Goal: Transaction & Acquisition: Book appointment/travel/reservation

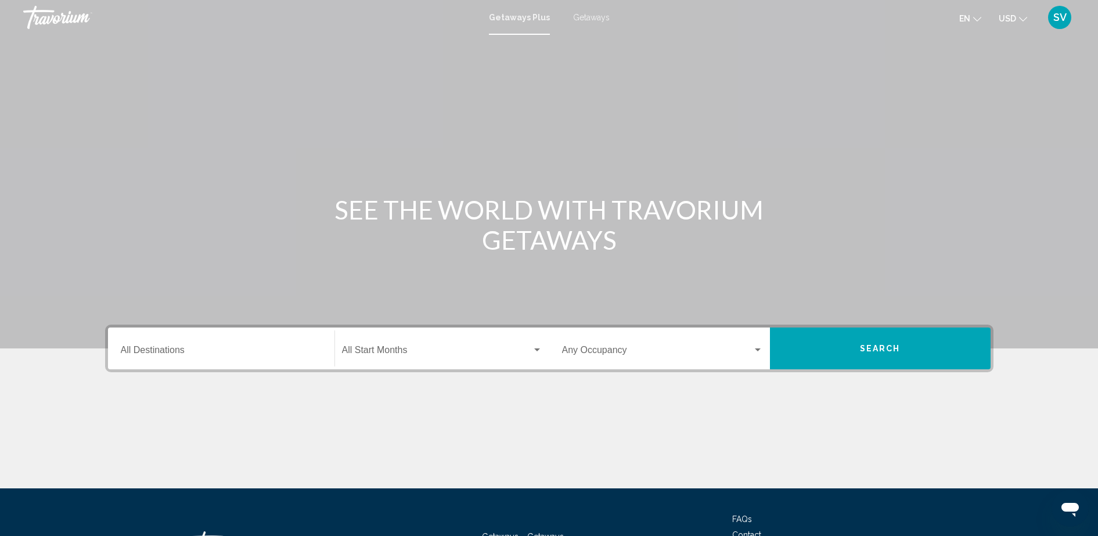
click at [154, 347] on input "Destination All Destinations" at bounding box center [221, 352] width 201 height 10
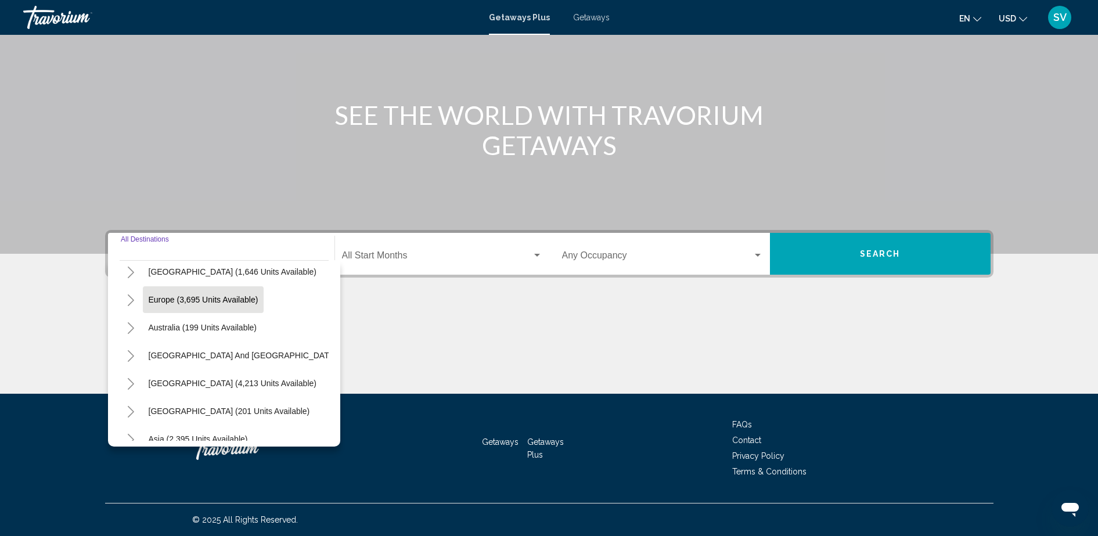
scroll to position [145, 0]
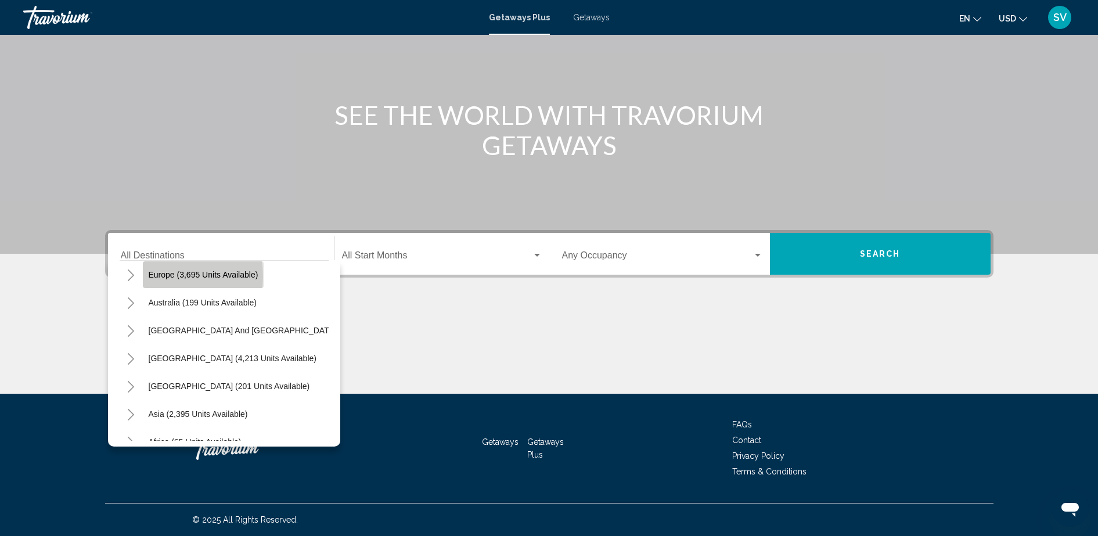
click at [162, 276] on span "Europe (3,695 units available)" at bounding box center [204, 274] width 110 height 9
type input "**********"
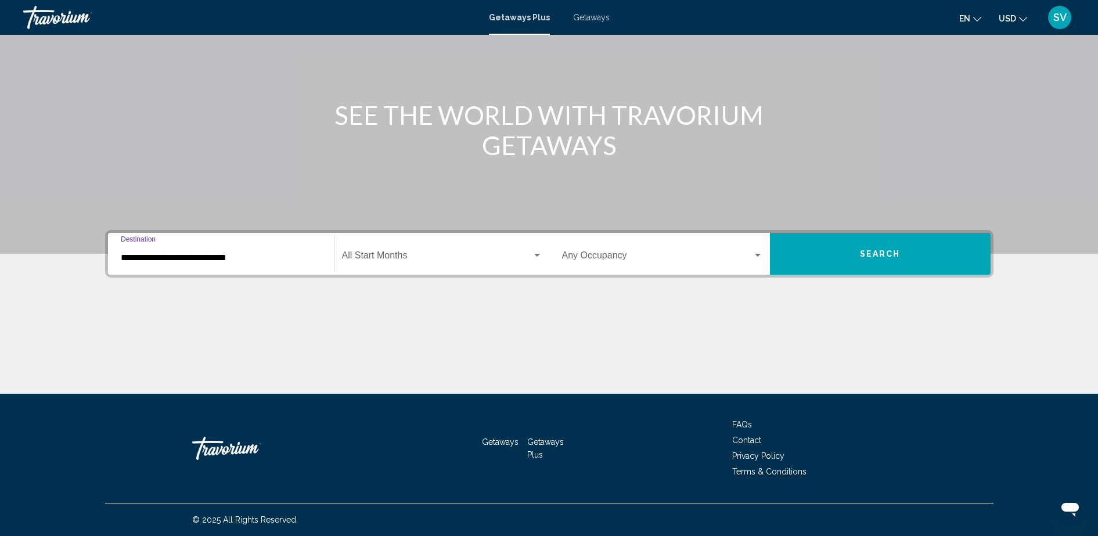
click at [383, 253] on span "Search widget" at bounding box center [437, 258] width 190 height 10
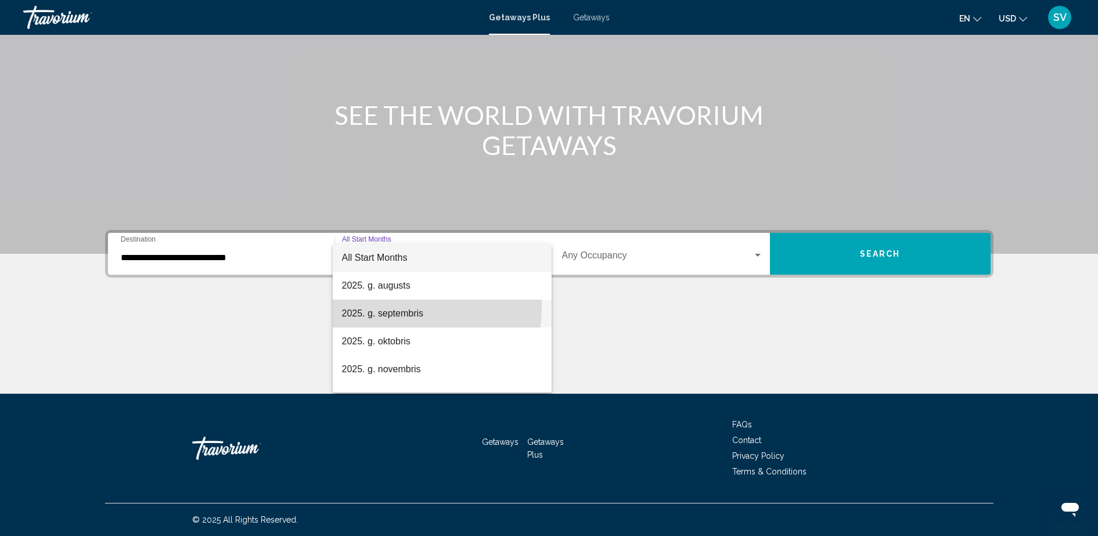
click at [385, 307] on span "2025. g. septembris" at bounding box center [442, 314] width 200 height 28
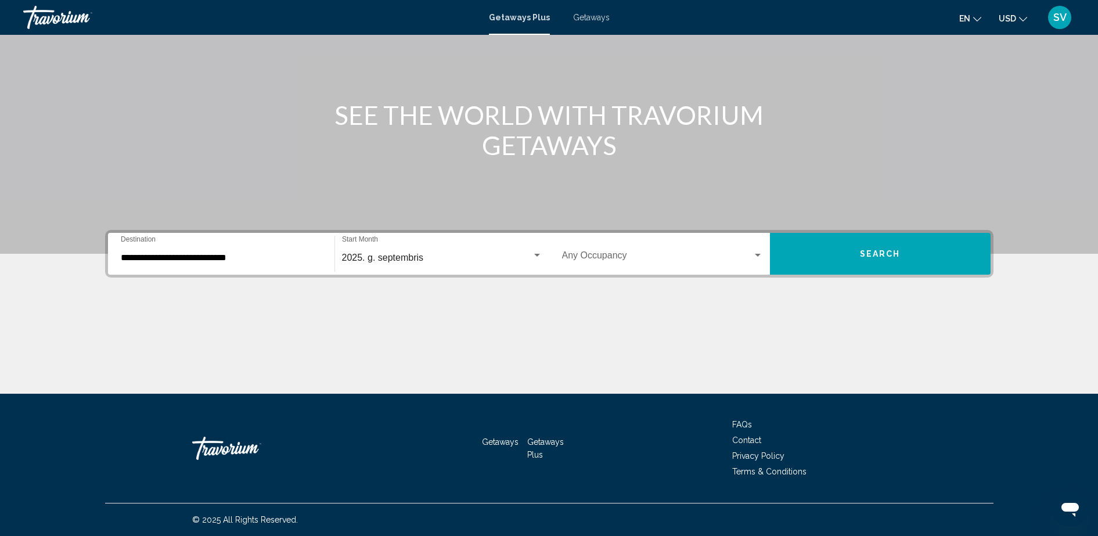
click at [632, 250] on div "Occupancy Any Occupancy" at bounding box center [662, 254] width 201 height 37
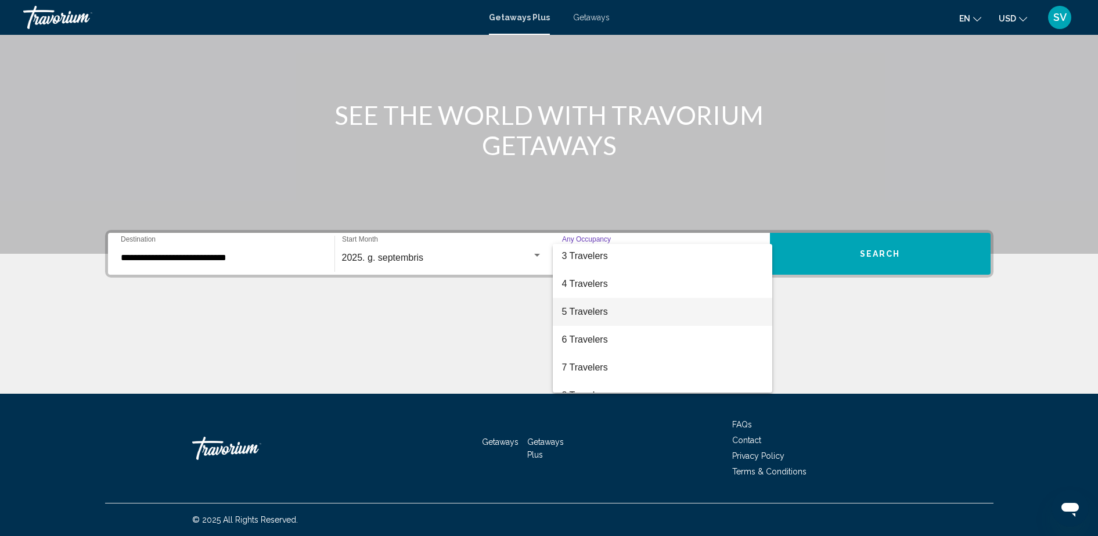
scroll to position [0, 0]
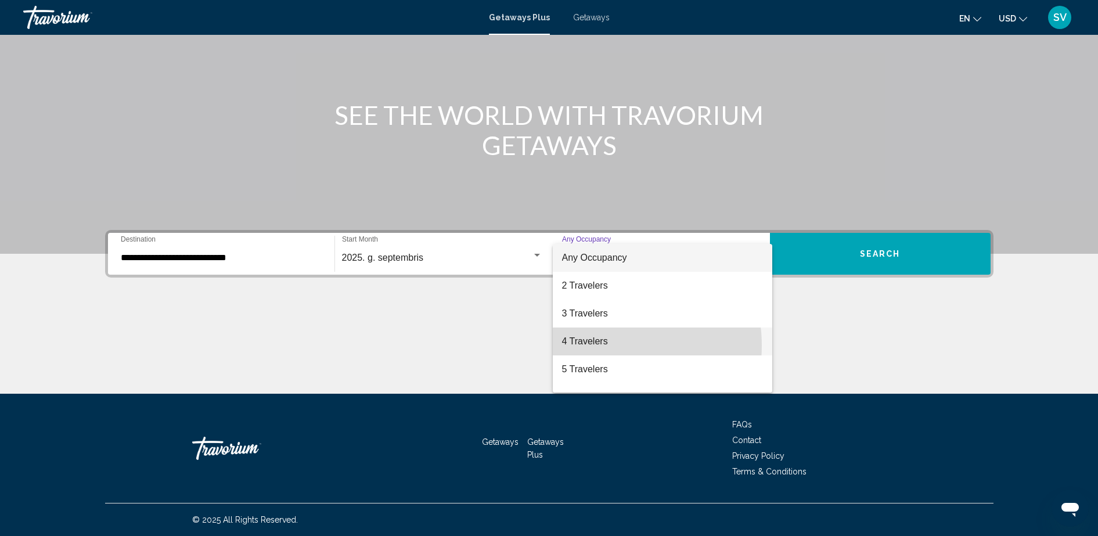
click at [602, 345] on span "4 Travelers" at bounding box center [662, 341] width 201 height 28
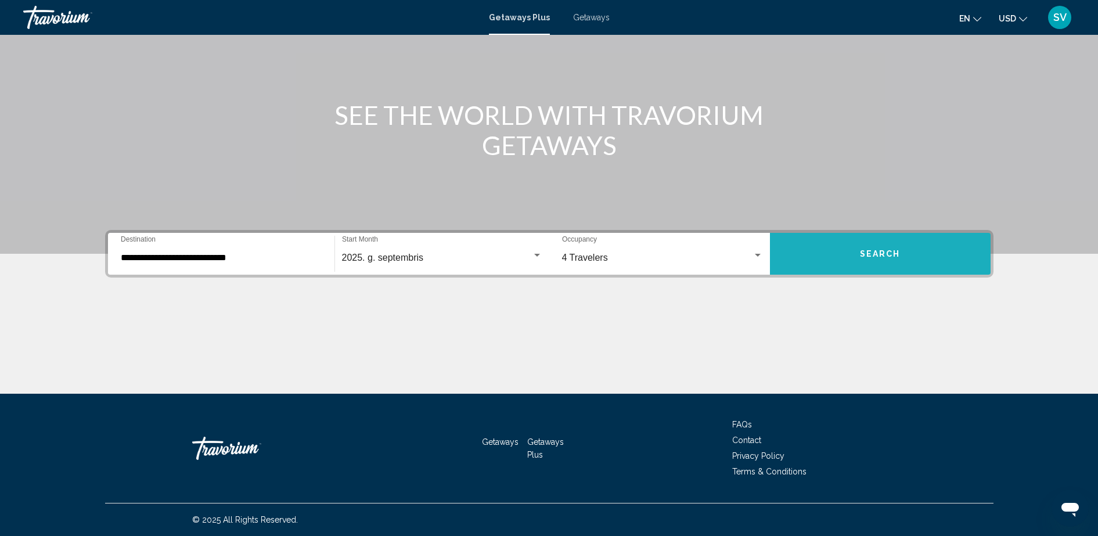
click at [883, 252] on span "Search" at bounding box center [880, 254] width 41 height 9
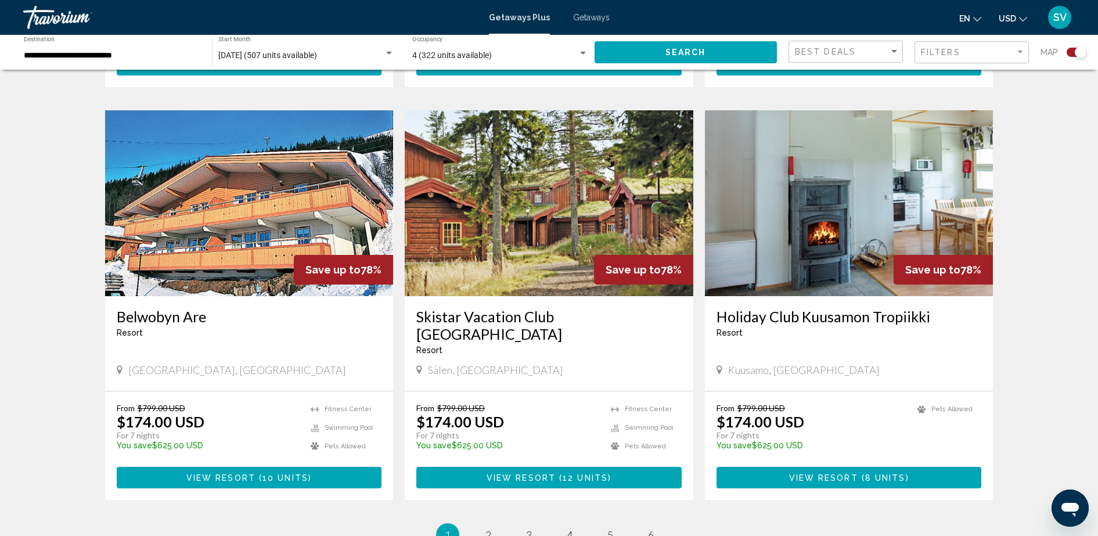
scroll to position [1669, 0]
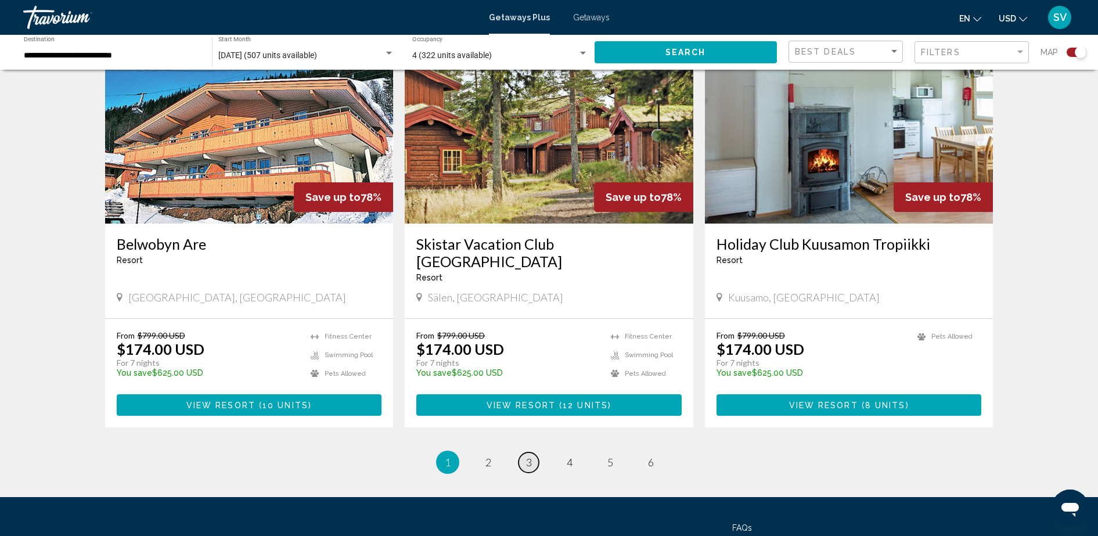
click at [530, 456] on span "3" at bounding box center [529, 462] width 6 height 13
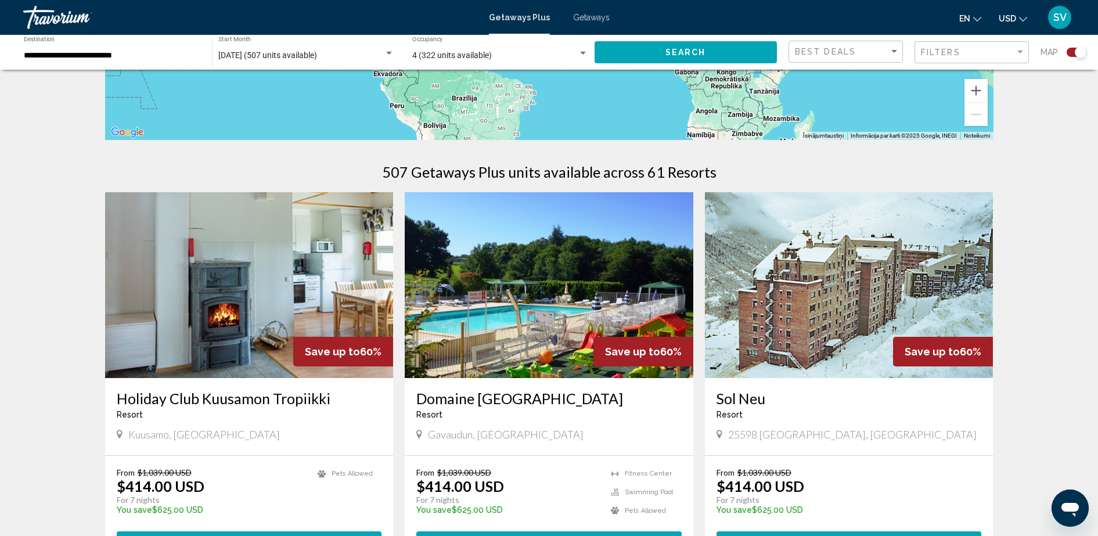
scroll to position [290, 0]
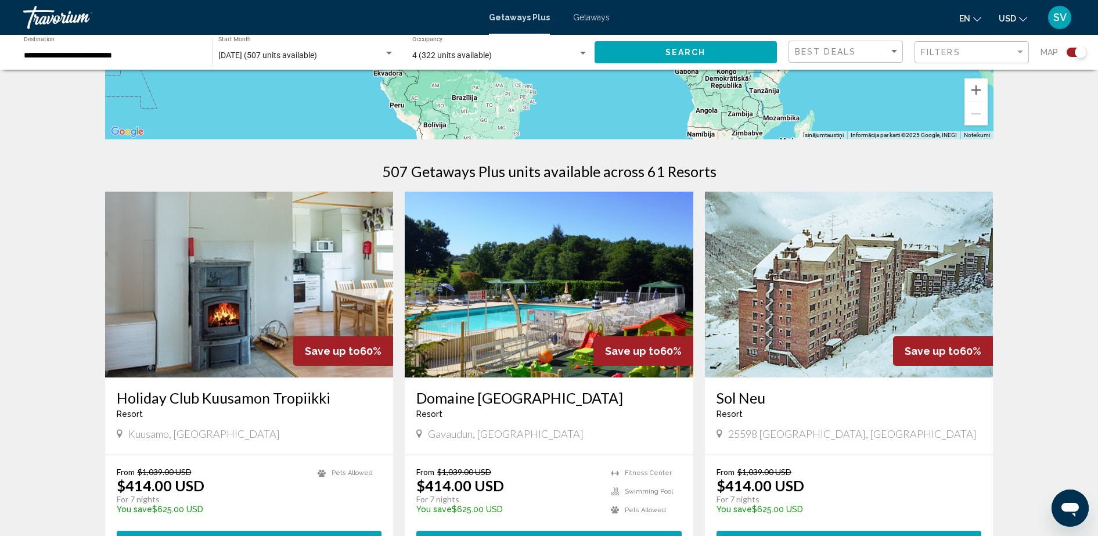
click at [557, 297] on img "Main content" at bounding box center [549, 285] width 289 height 186
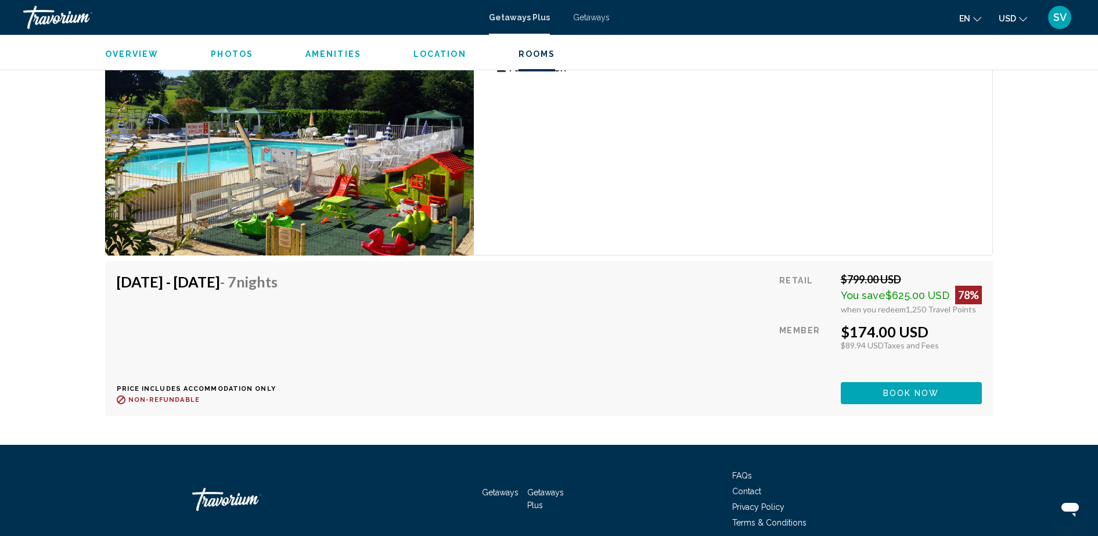
scroll to position [2250, 0]
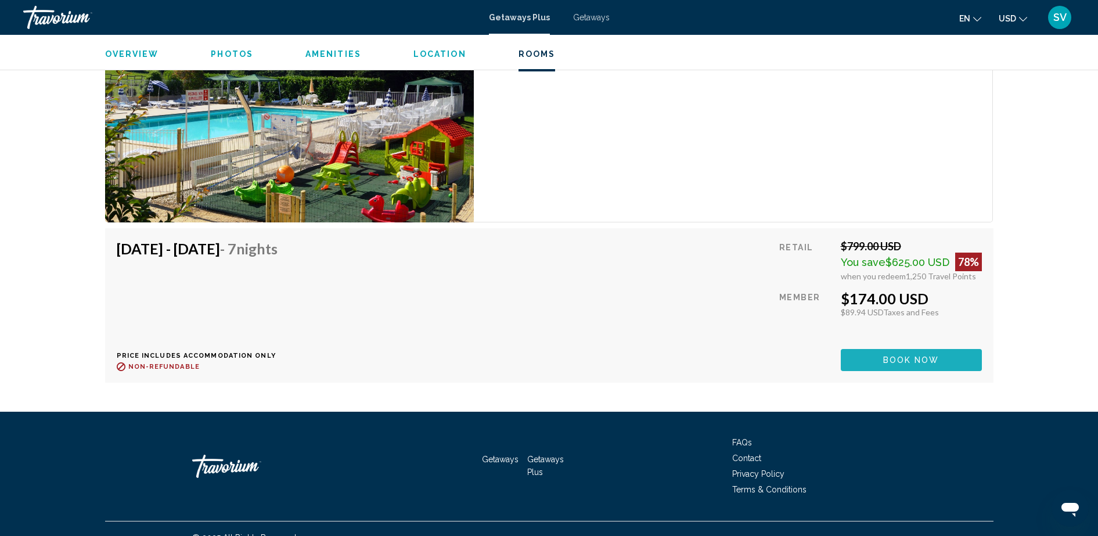
click at [909, 356] on span "Book now" at bounding box center [911, 360] width 56 height 9
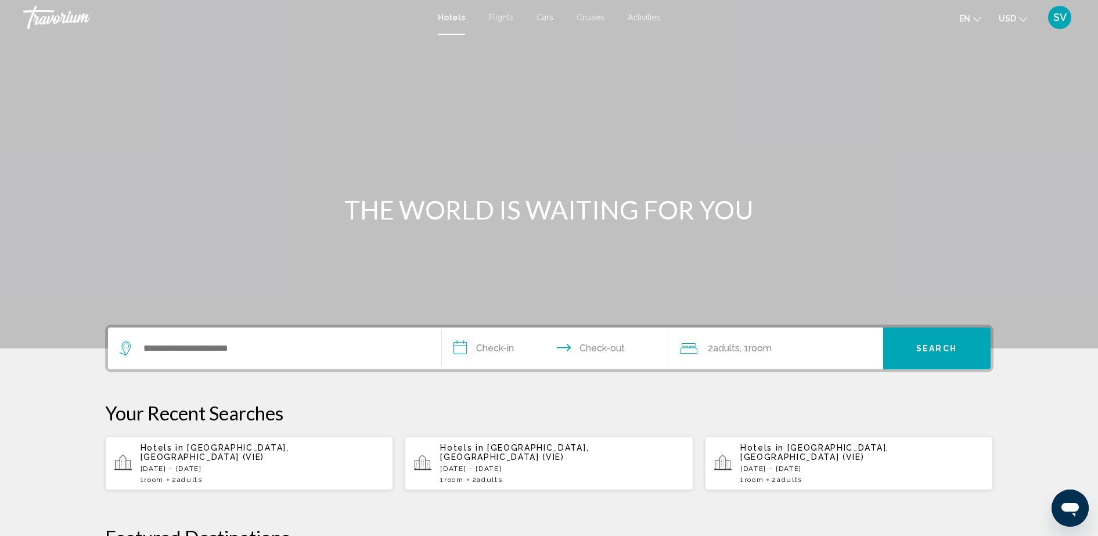
click at [1063, 17] on span "SV" at bounding box center [1059, 18] width 13 height 12
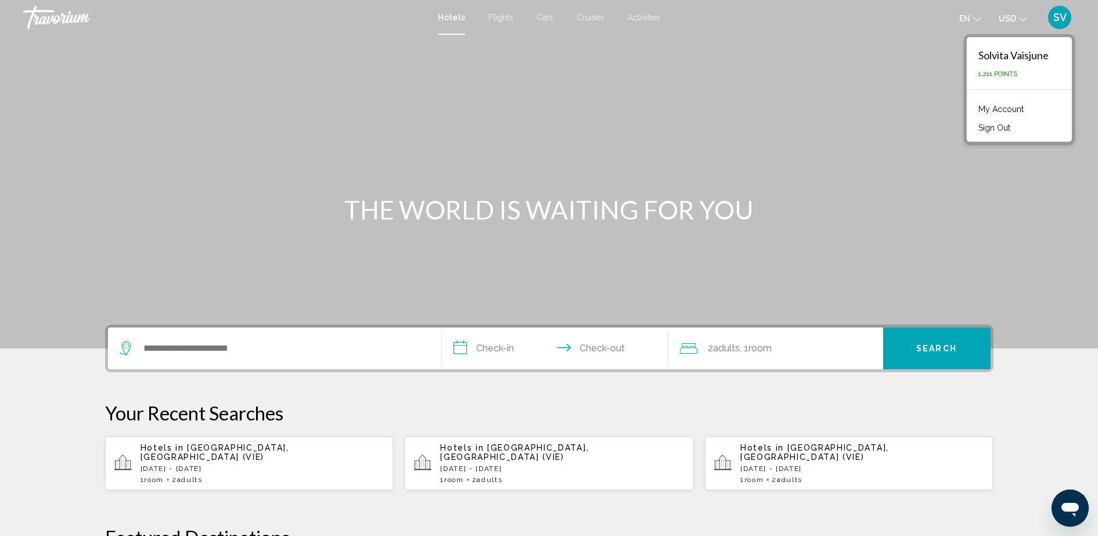
click at [1002, 107] on link "My Account" at bounding box center [1001, 109] width 57 height 15
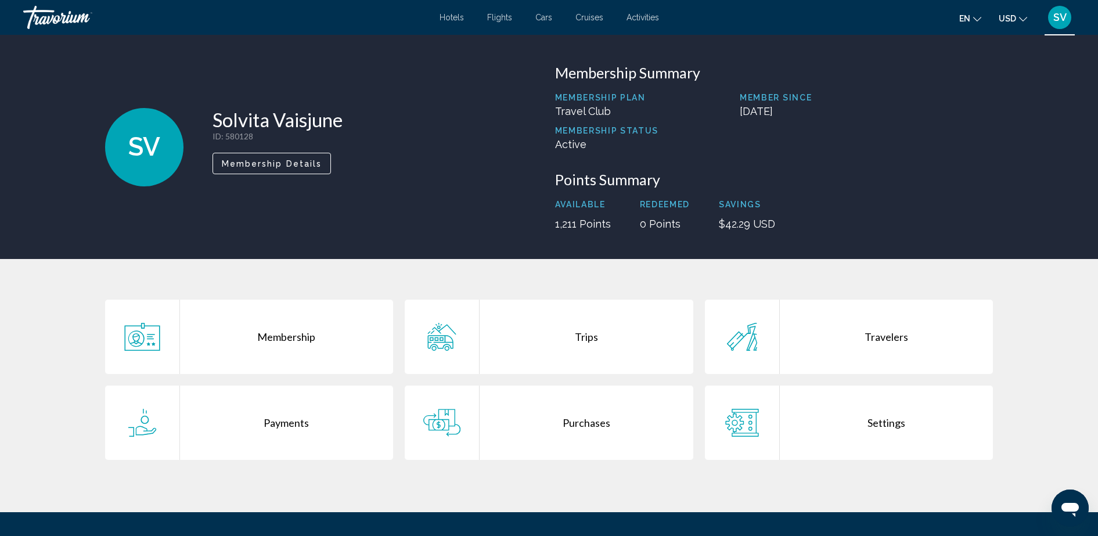
click at [573, 340] on div "Trips" at bounding box center [587, 337] width 214 height 74
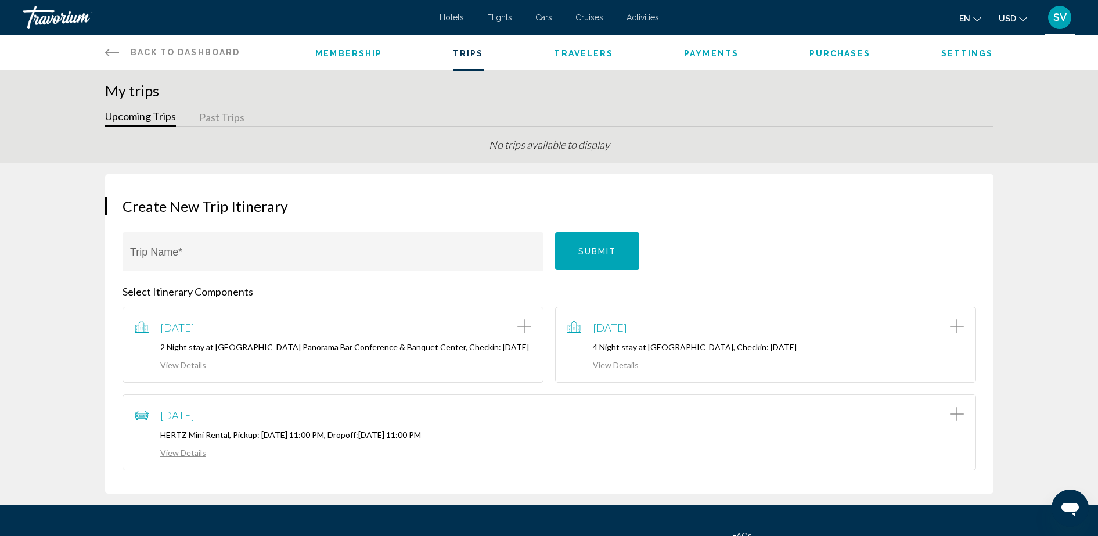
click at [457, 17] on span "Hotels" at bounding box center [452, 17] width 24 height 9
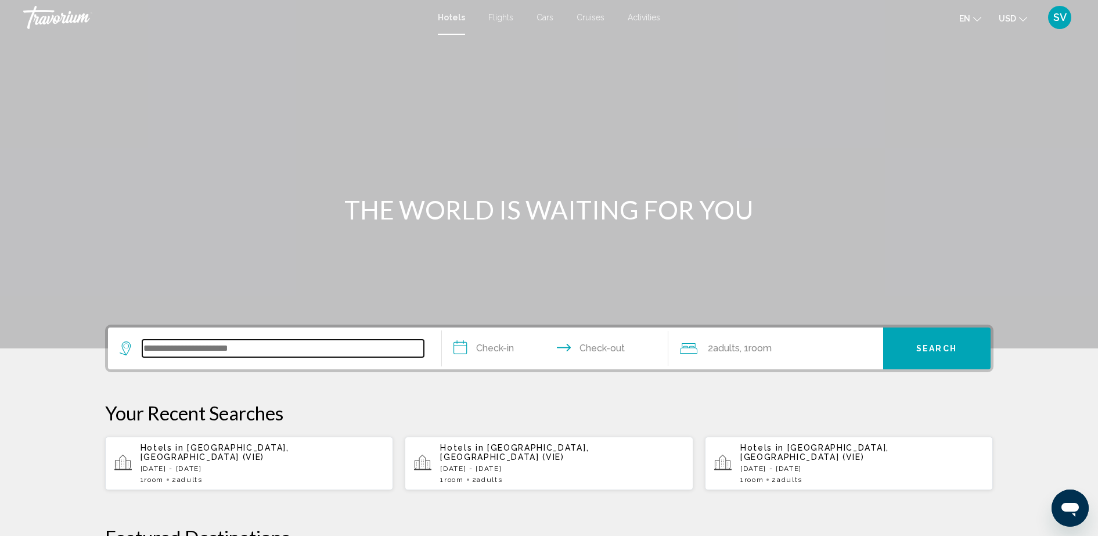
click at [320, 354] on input "Search widget" at bounding box center [283, 348] width 282 height 17
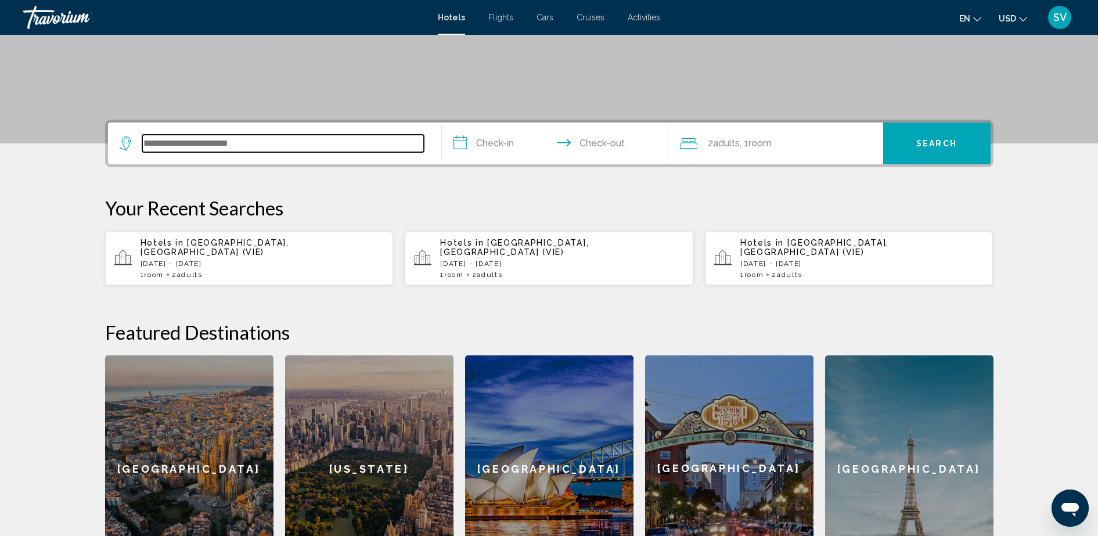
scroll to position [287, 0]
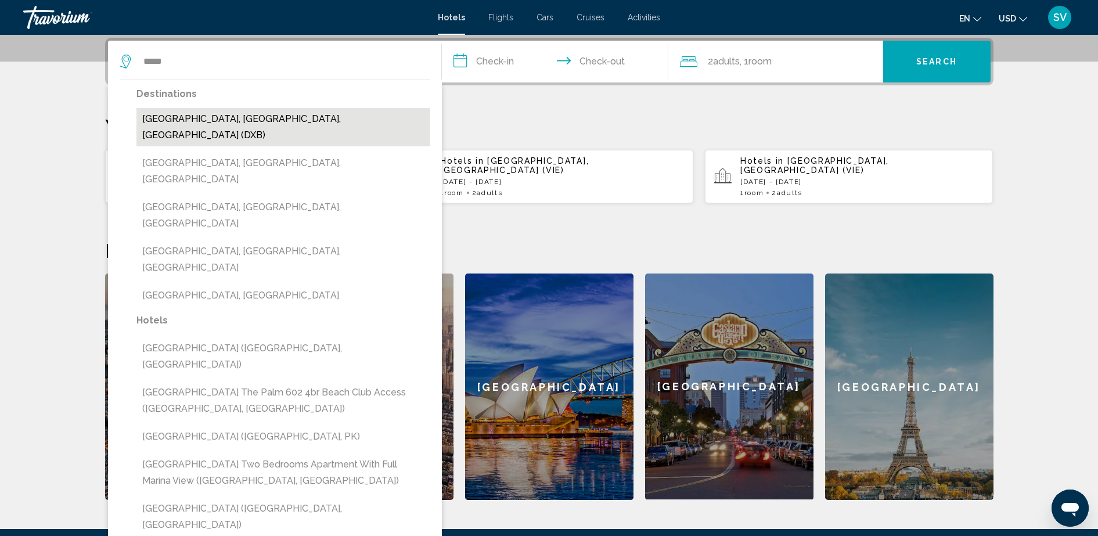
click at [204, 116] on button "Dubai, Dubai Emirate, United Arab Emirates (DXB)" at bounding box center [283, 127] width 294 height 38
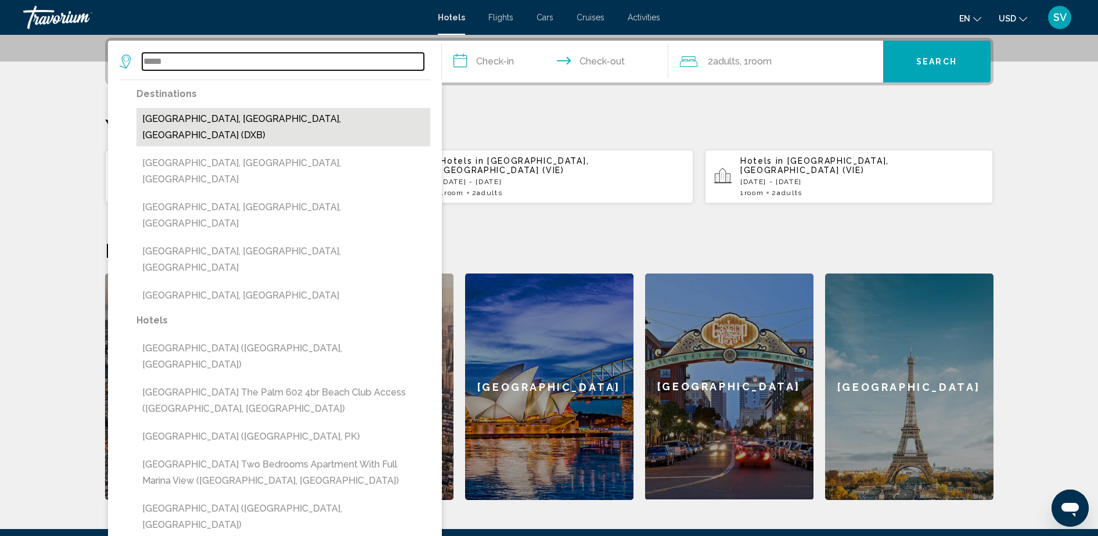
type input "**********"
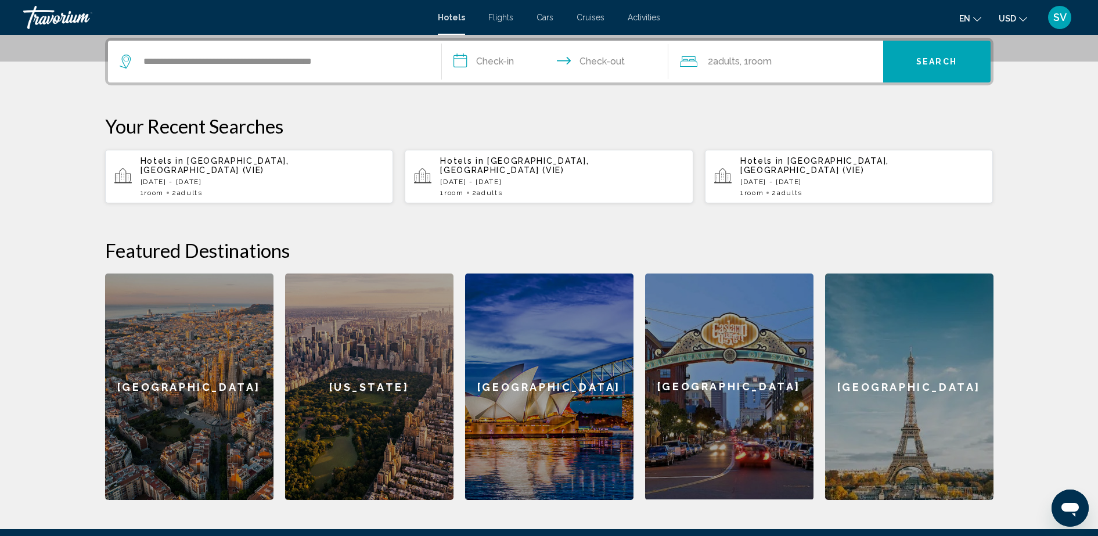
click at [487, 57] on input "**********" at bounding box center [557, 63] width 231 height 45
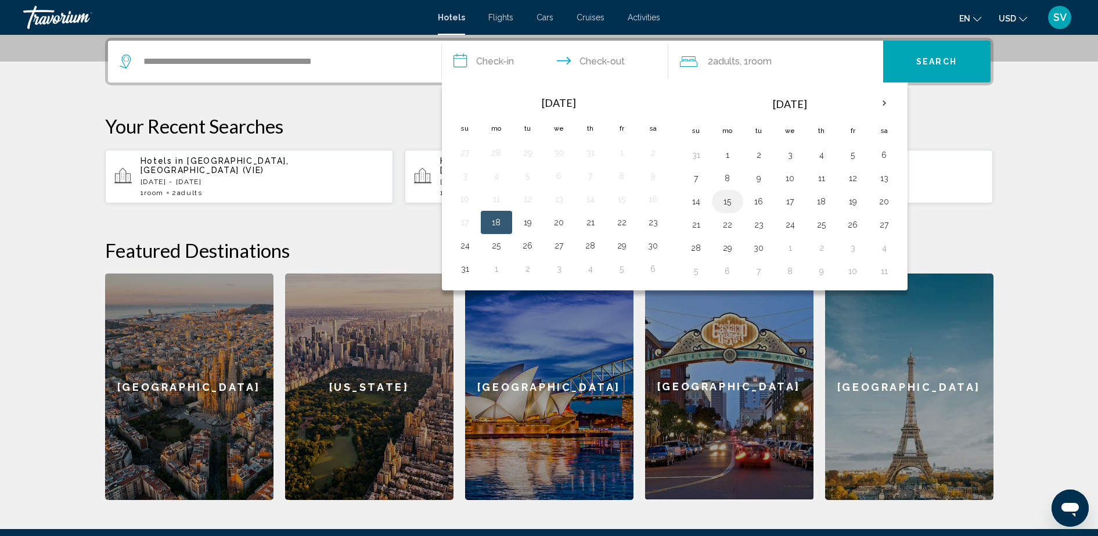
click at [736, 203] on button "15" at bounding box center [727, 201] width 19 height 16
click at [755, 199] on button "16" at bounding box center [759, 201] width 19 height 16
type input "**********"
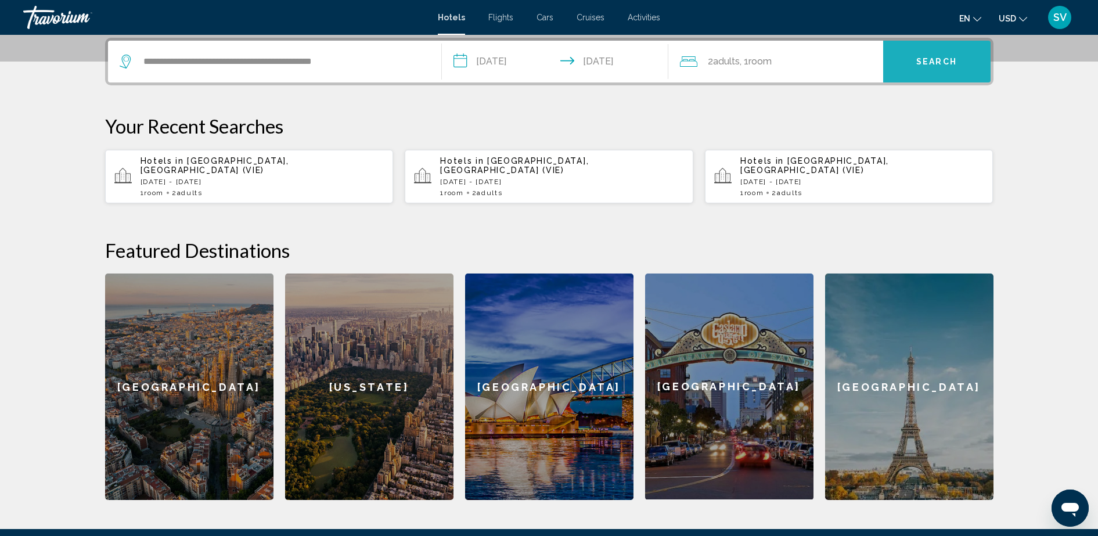
click at [938, 59] on span "Search" at bounding box center [936, 61] width 41 height 9
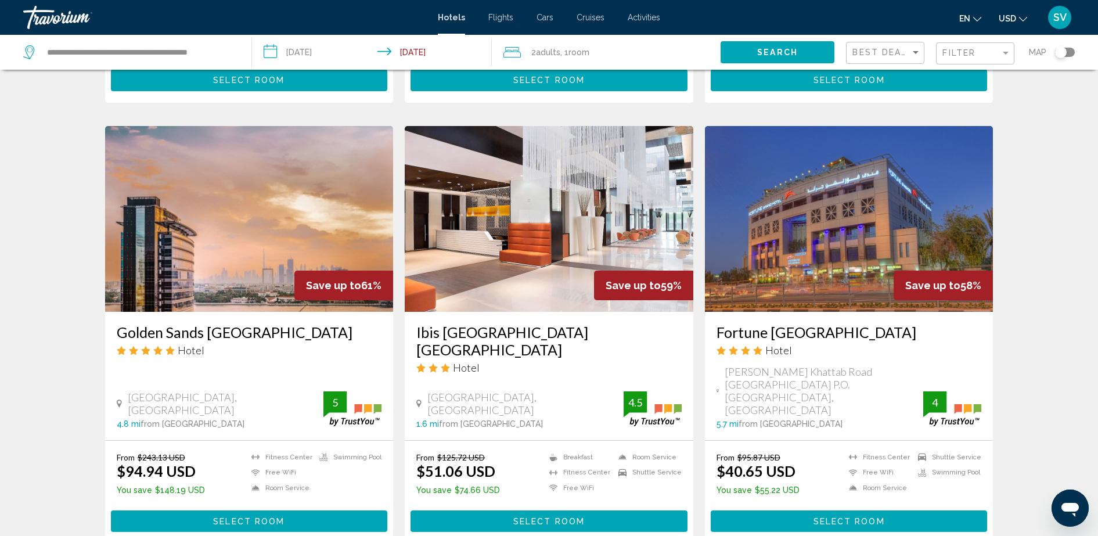
scroll to position [435, 0]
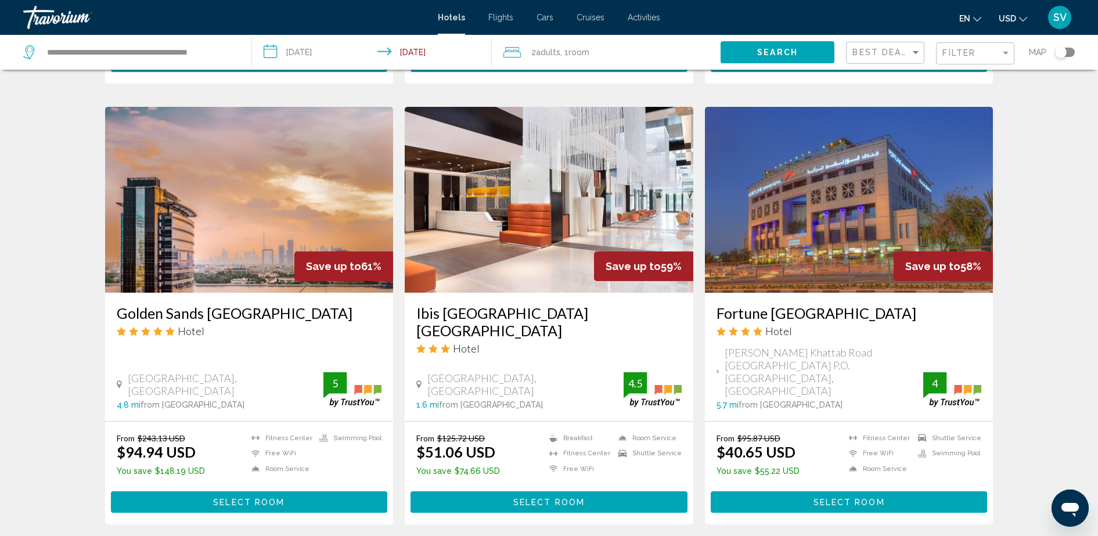
click at [526, 464] on div "From $125.72 USD $51.06 USD You save $74.66 USD Breakfast Fitness Center Free W…" at bounding box center [548, 473] width 265 height 80
click at [532, 498] on span "Select Room" at bounding box center [548, 502] width 71 height 9
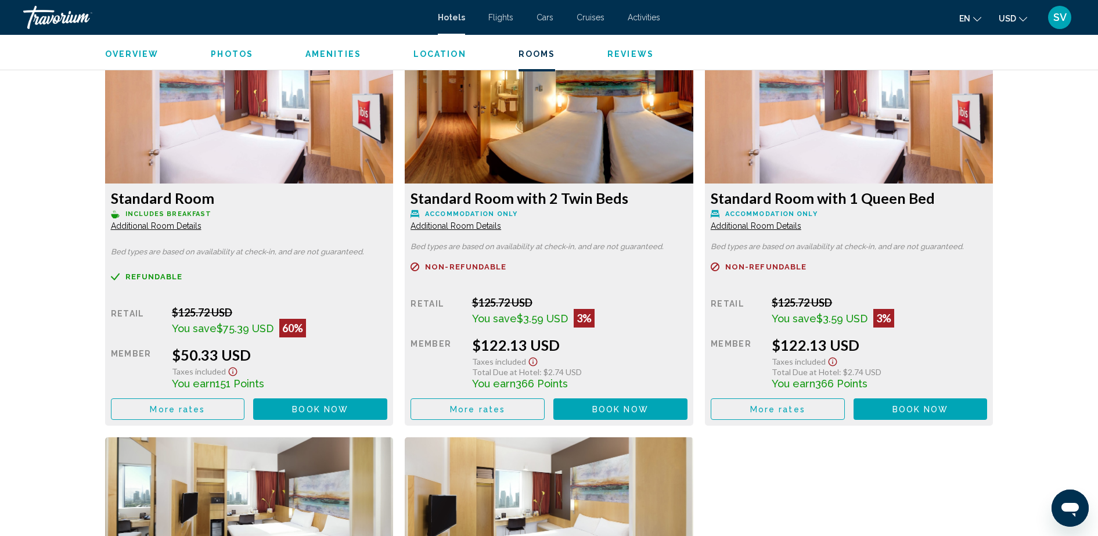
scroll to position [1597, 0]
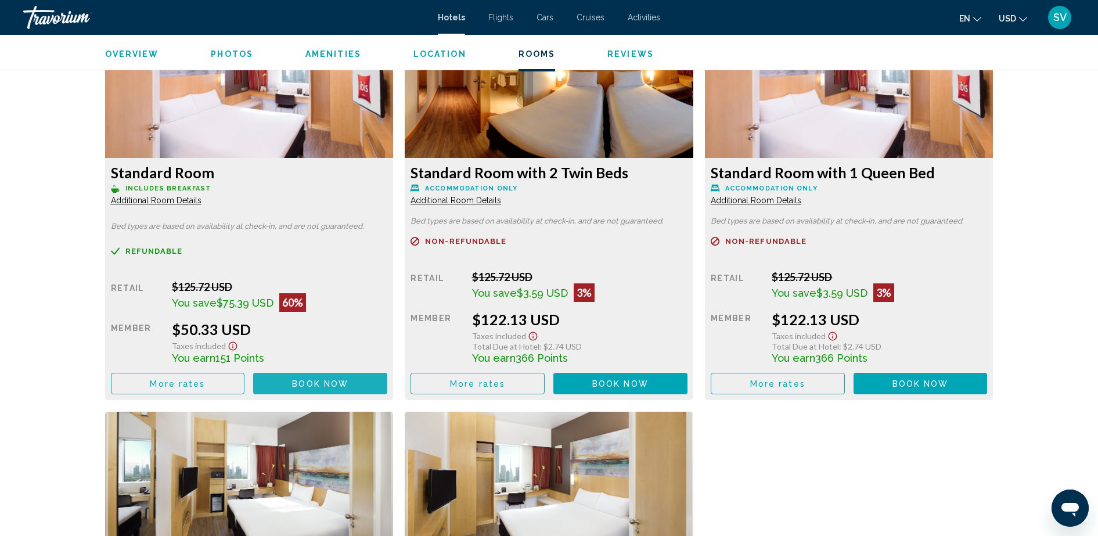
click at [329, 388] on span "Book now" at bounding box center [320, 383] width 56 height 9
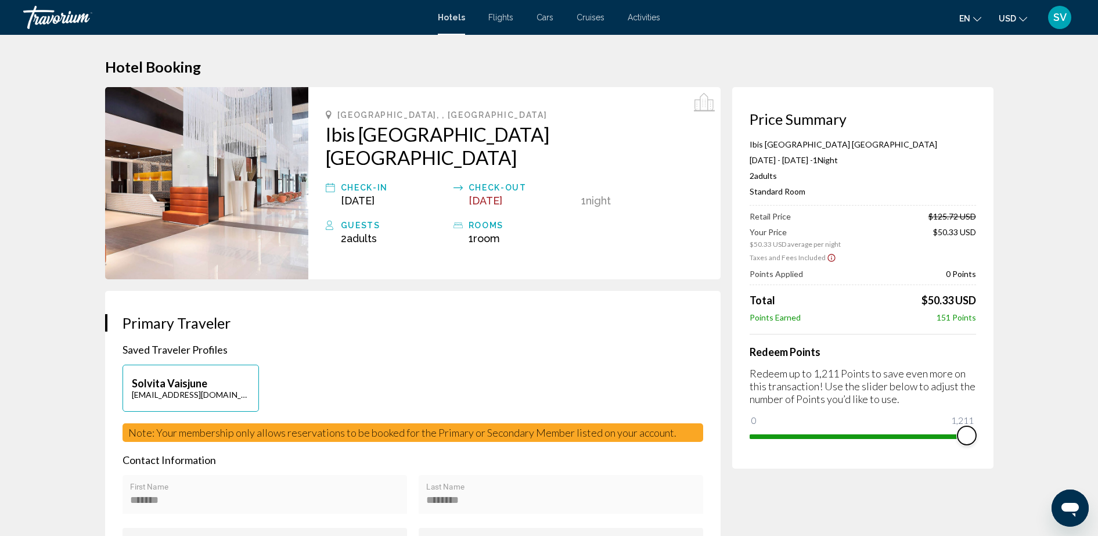
drag, startPoint x: 758, startPoint y: 419, endPoint x: 1029, endPoint y: 417, distance: 270.6
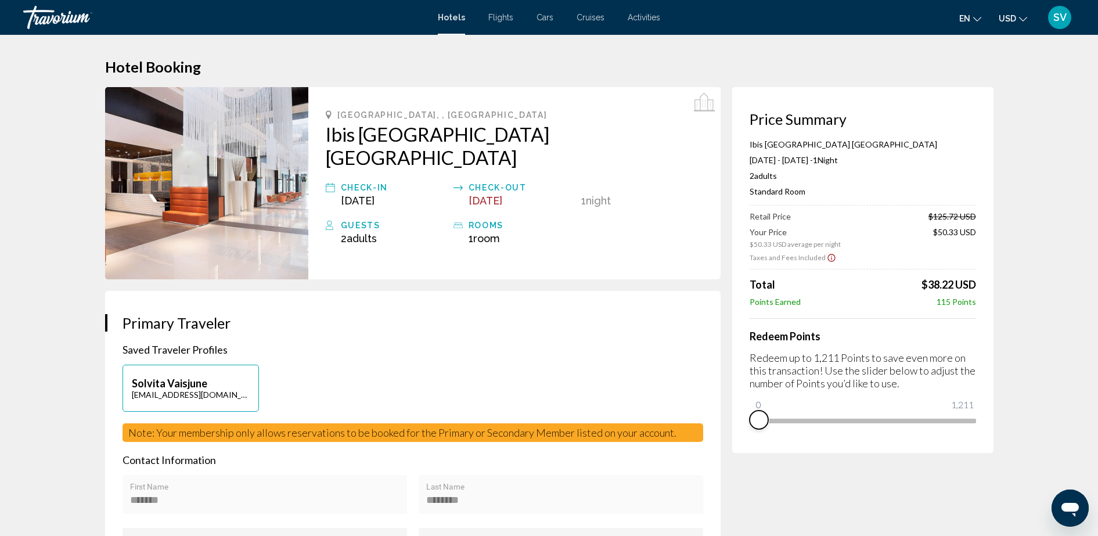
drag, startPoint x: 960, startPoint y: 433, endPoint x: 743, endPoint y: 500, distance: 227.2
click at [489, 19] on span "Flights" at bounding box center [500, 17] width 25 height 9
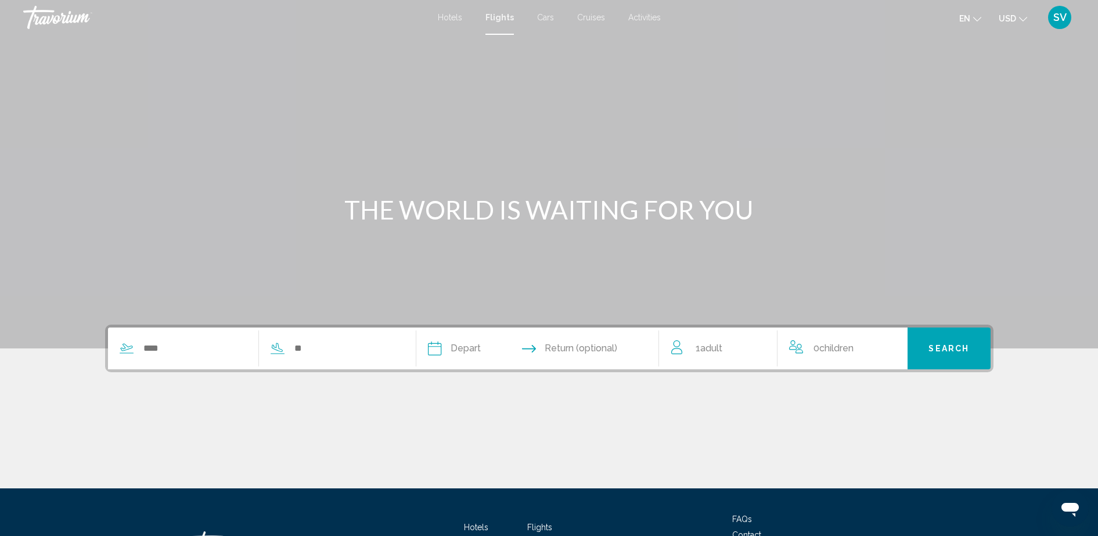
click at [538, 10] on div "Hotels Flights Cars Cruises Activities Hotels Flights Cars Cruises Activities e…" at bounding box center [549, 17] width 1098 height 24
click at [542, 18] on span "Cars" at bounding box center [545, 17] width 17 height 9
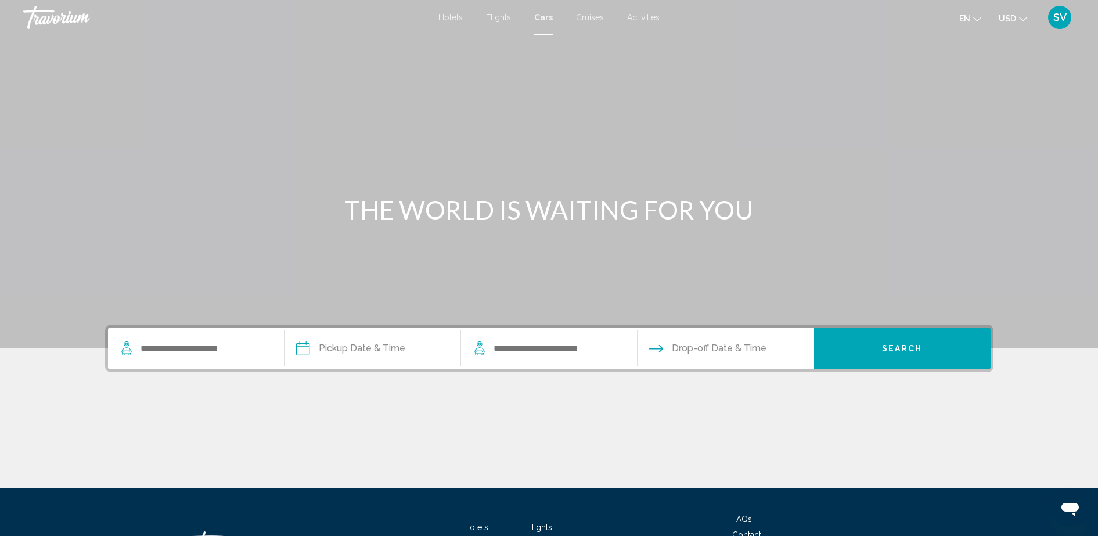
click at [579, 17] on span "Cruises" at bounding box center [590, 17] width 28 height 9
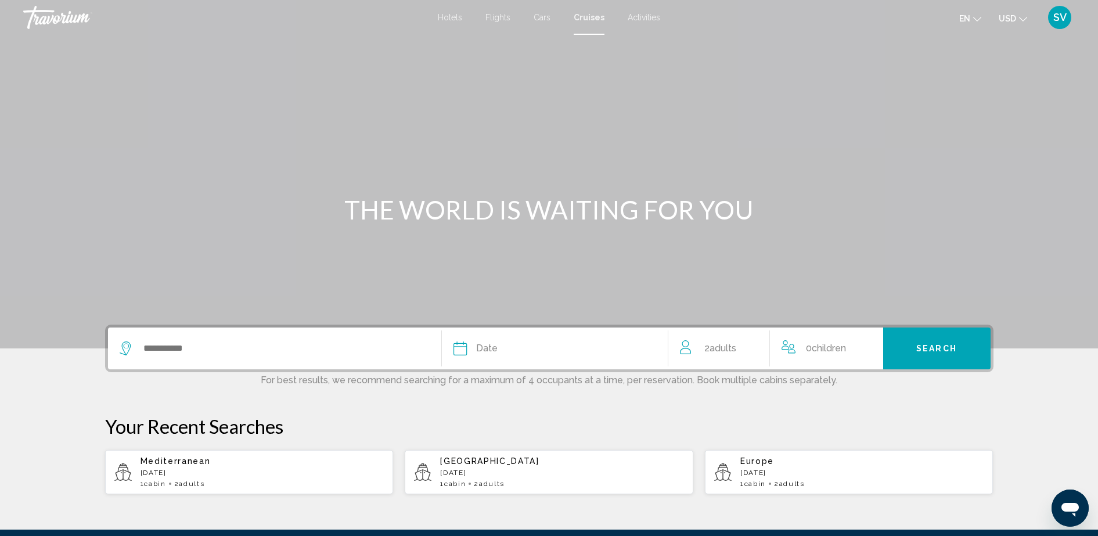
click at [641, 19] on span "Activities" at bounding box center [644, 17] width 33 height 9
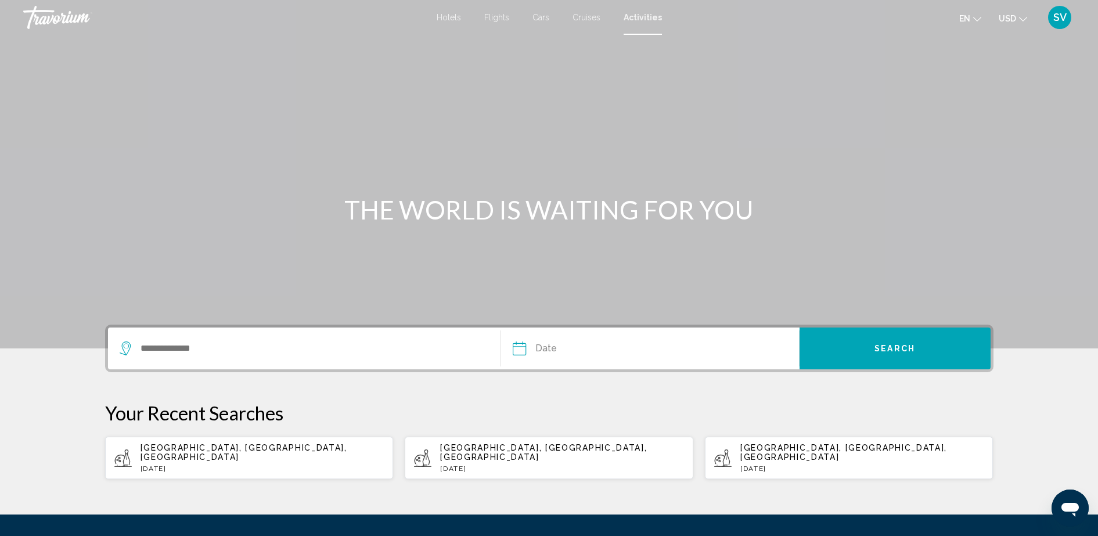
click at [251, 359] on div "Search widget" at bounding box center [305, 348] width 370 height 42
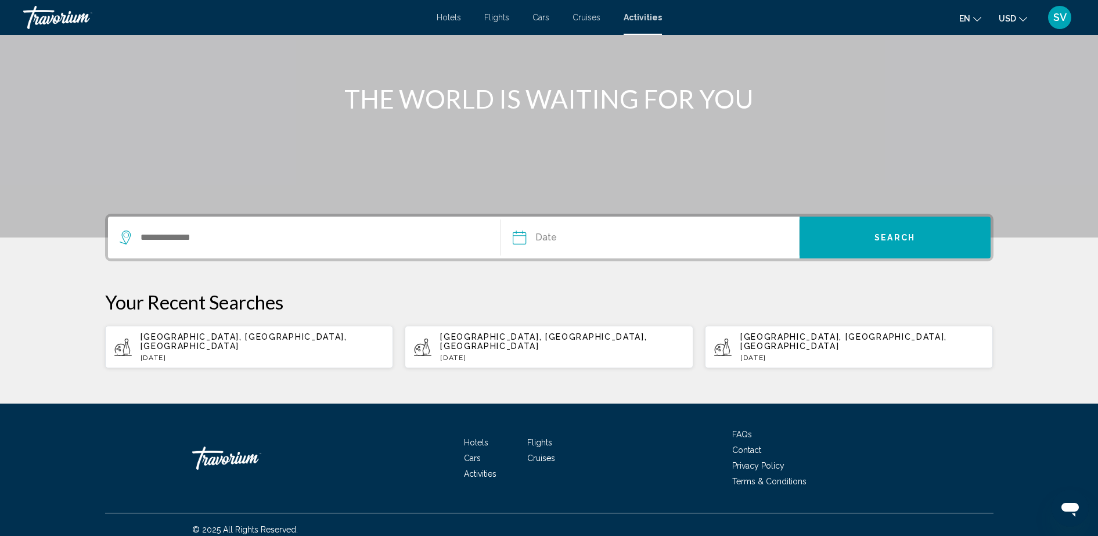
scroll to position [111, 0]
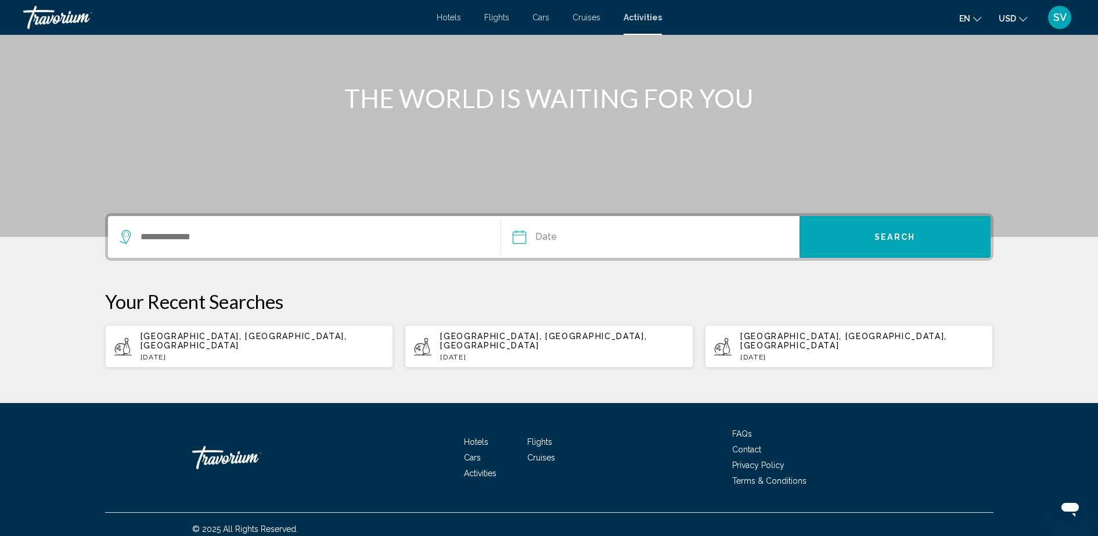
click at [255, 246] on div "Search widget" at bounding box center [305, 237] width 370 height 42
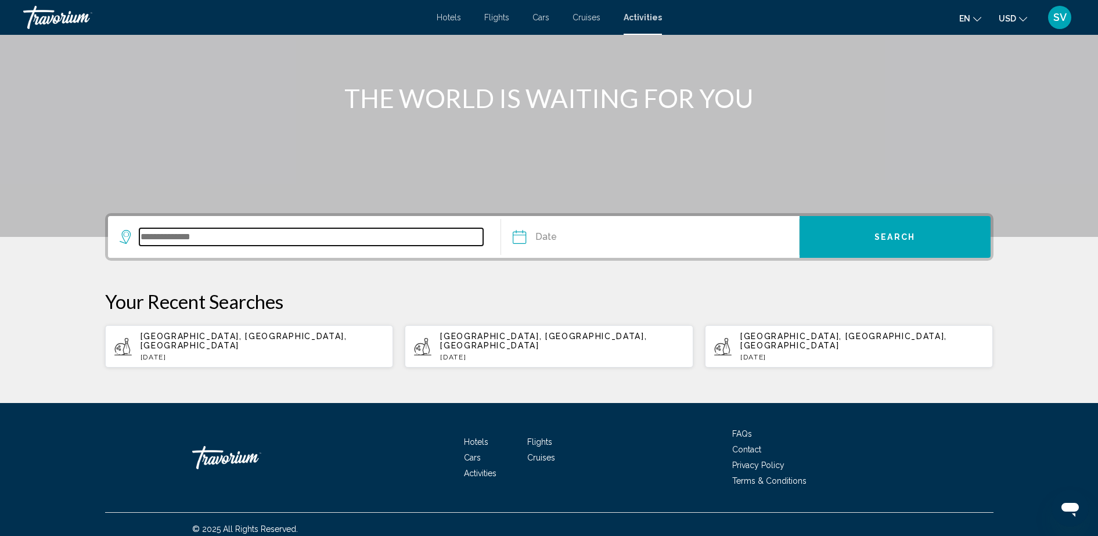
click at [250, 244] on input "Search widget" at bounding box center [311, 236] width 344 height 17
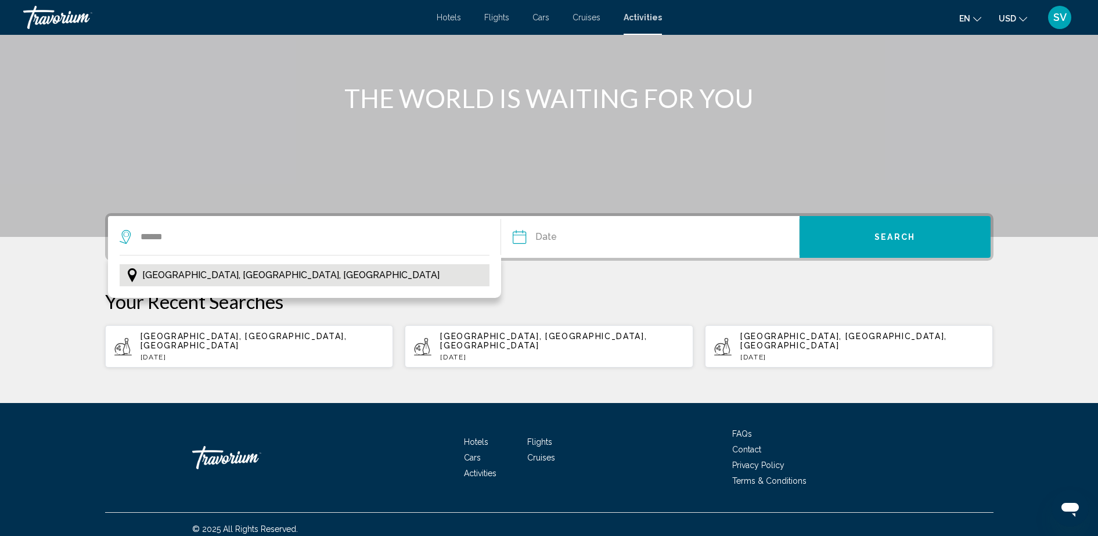
click at [196, 271] on span "Barcelona, Catalonia, Spain" at bounding box center [290, 275] width 297 height 16
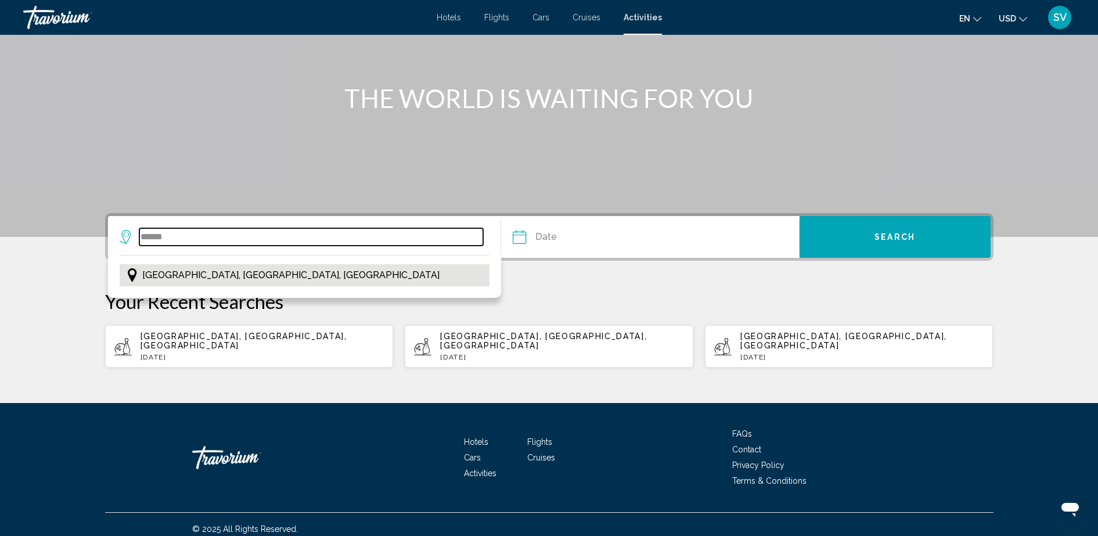
type input "**********"
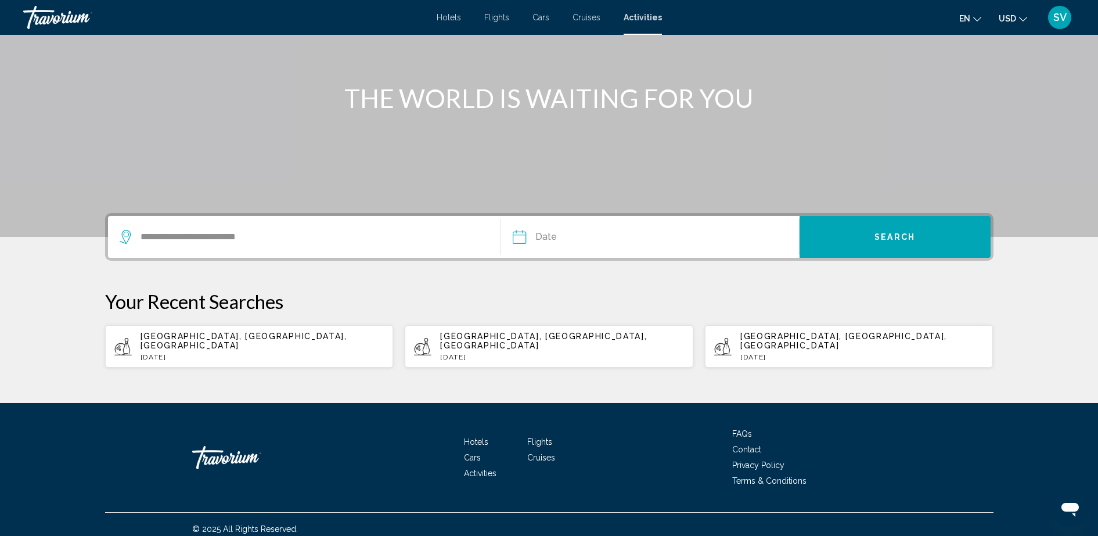
click at [565, 240] on input "Date" at bounding box center [583, 238] width 147 height 45
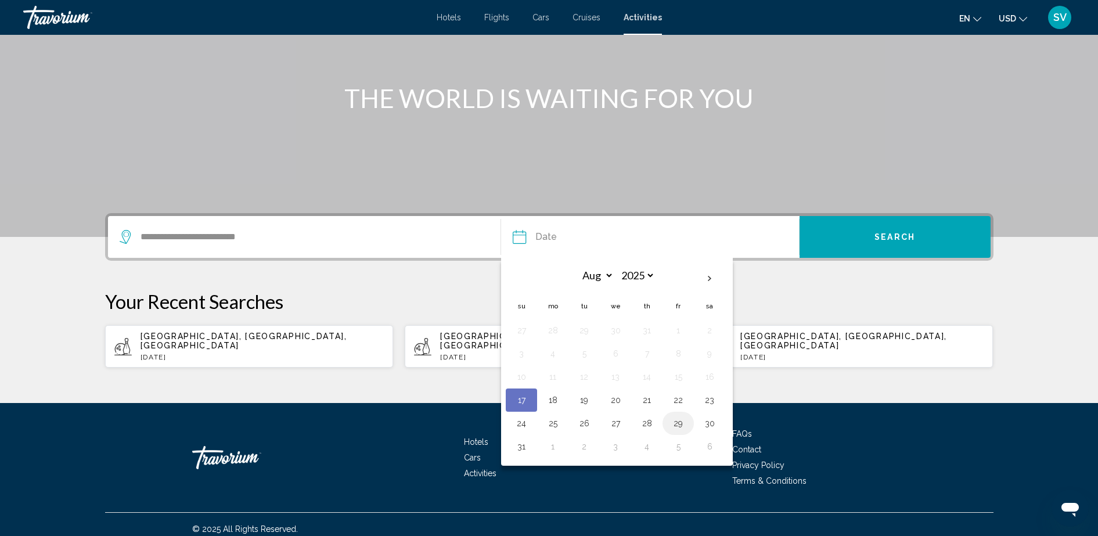
click at [668, 422] on td "29" at bounding box center [677, 423] width 31 height 23
click at [675, 422] on button "29" at bounding box center [678, 423] width 19 height 16
type input "**********"
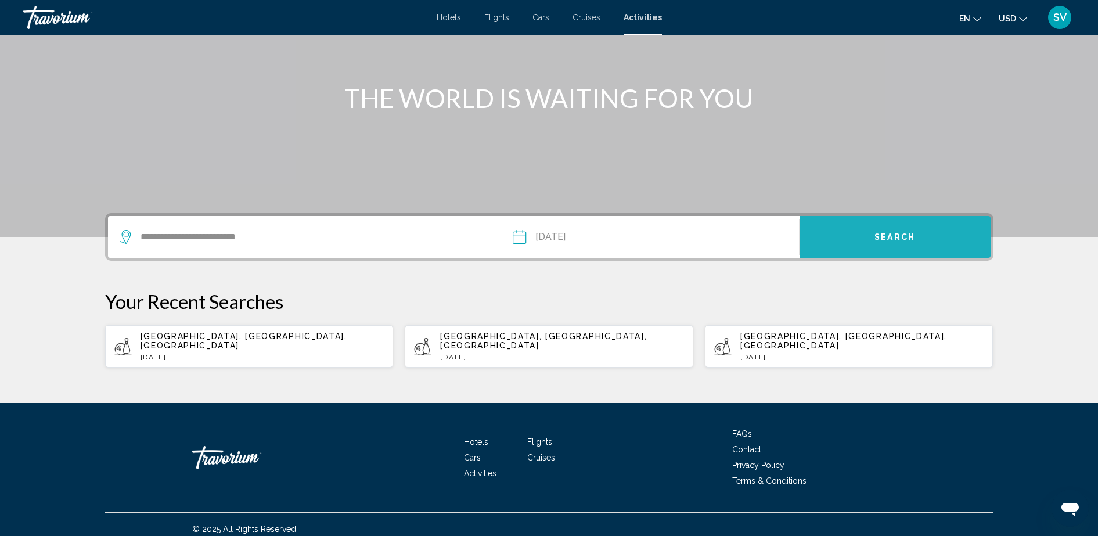
click at [887, 235] on span "Search" at bounding box center [894, 237] width 41 height 9
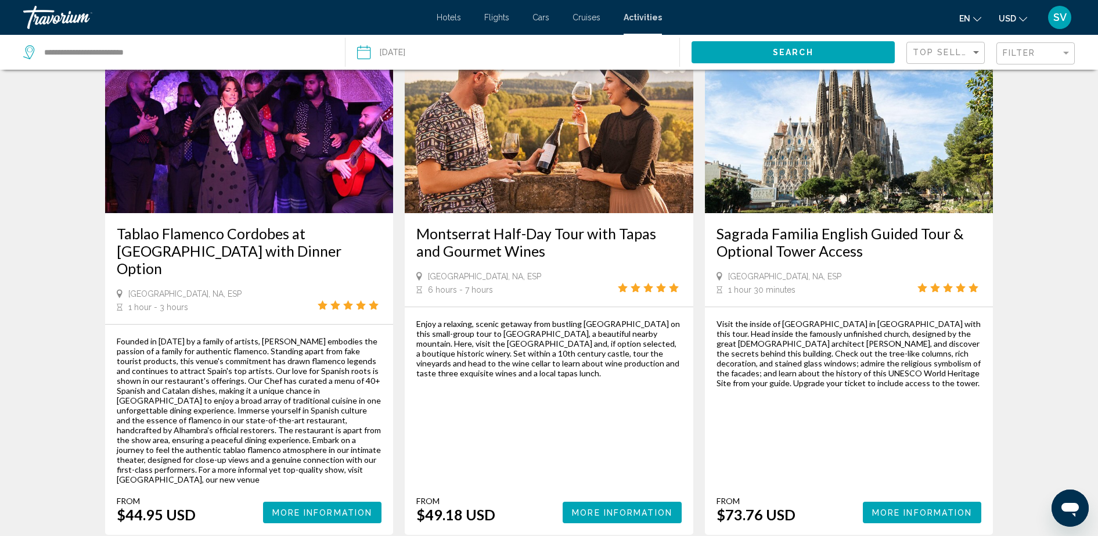
scroll to position [1742, 0]
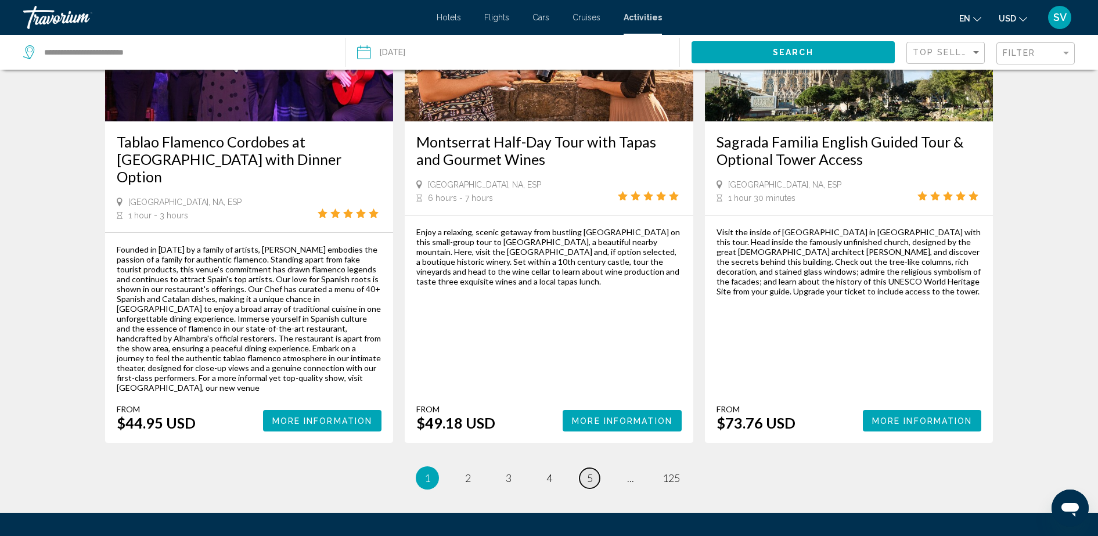
click at [593, 468] on link "page 5" at bounding box center [589, 478] width 20 height 20
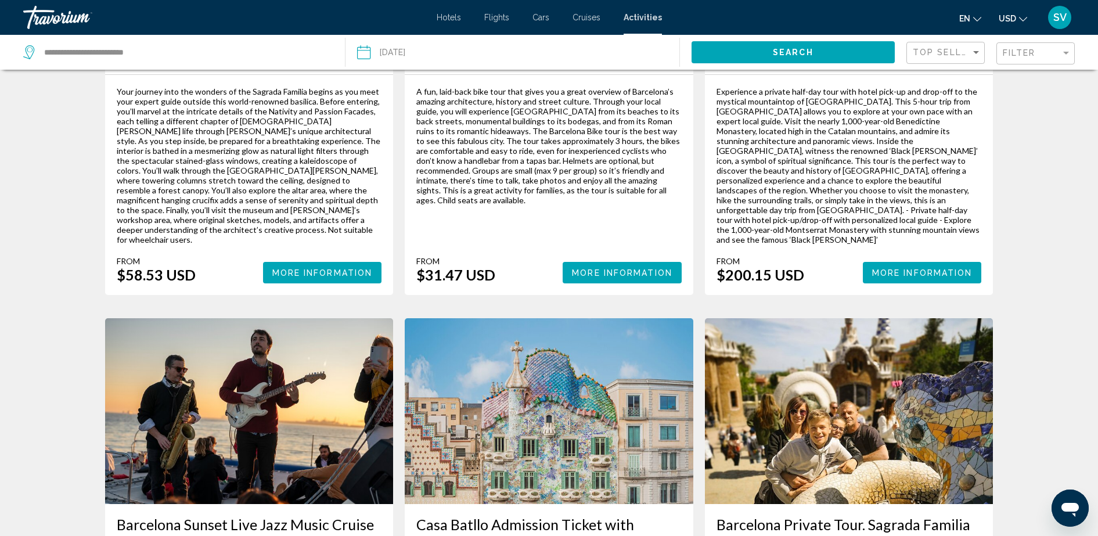
scroll to position [1524, 0]
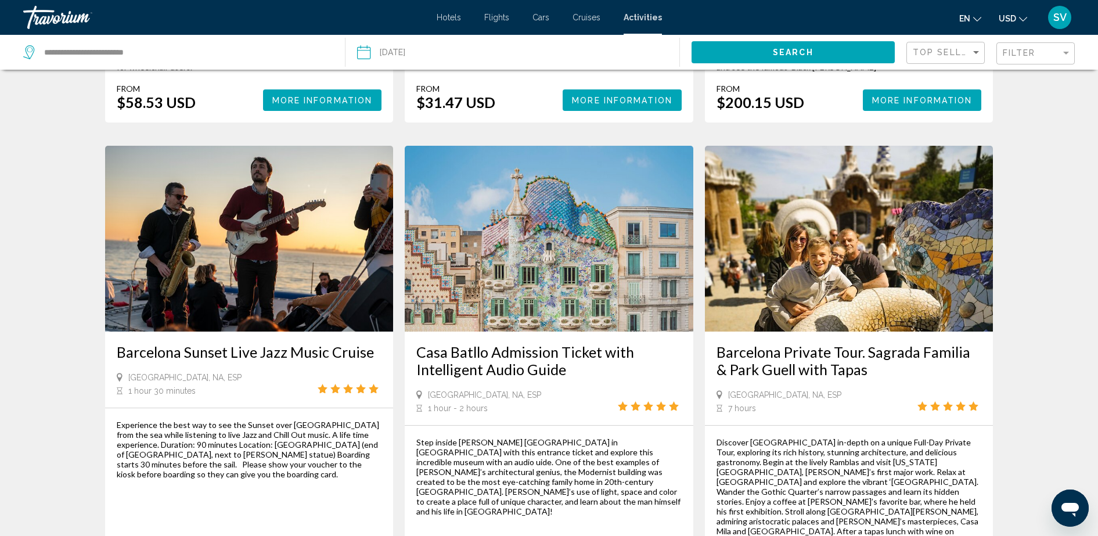
click at [504, 197] on img "Main content" at bounding box center [549, 239] width 289 height 186
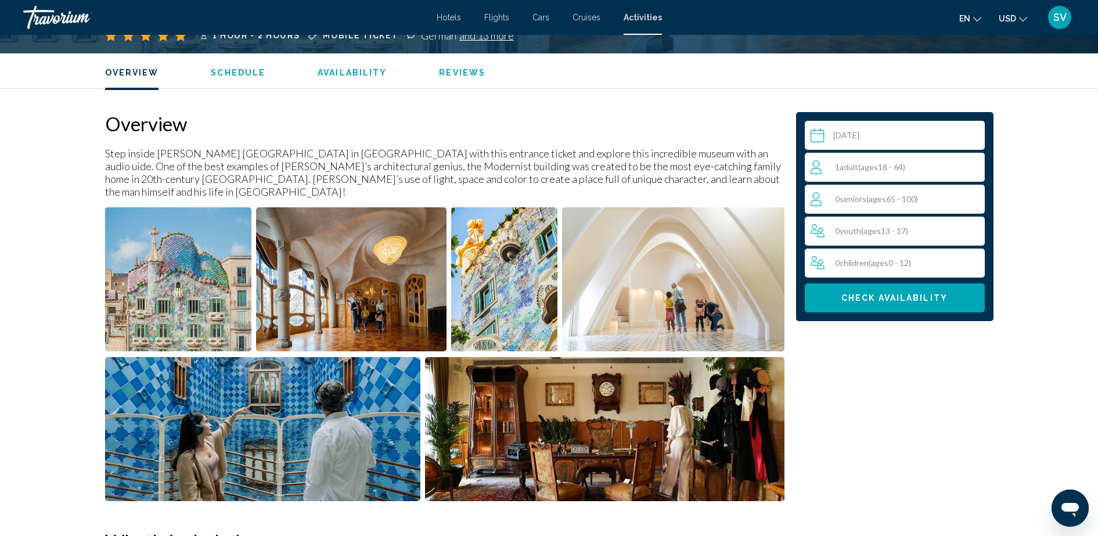
scroll to position [363, 0]
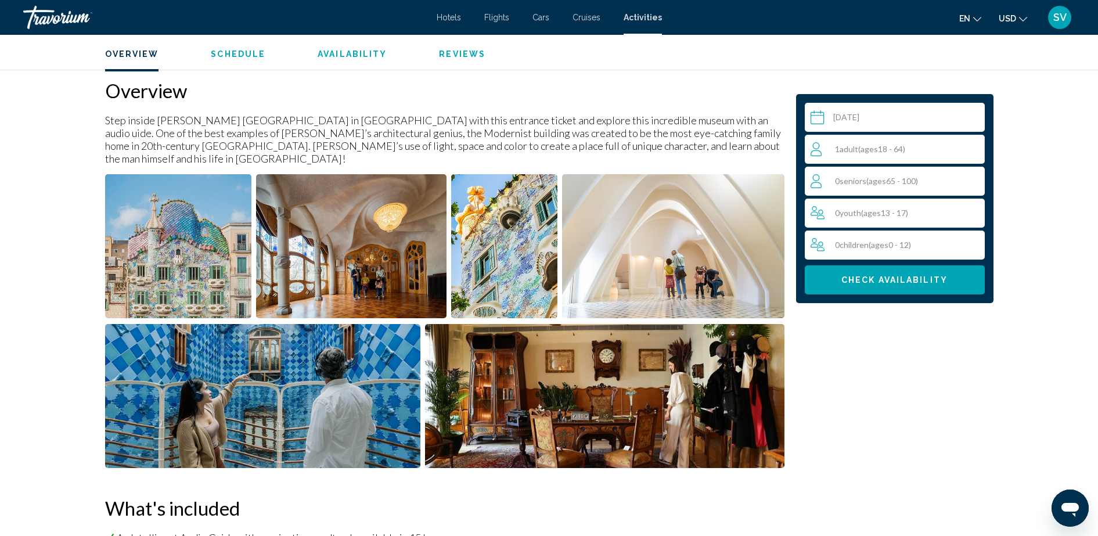
click at [876, 272] on button "Check Availability" at bounding box center [895, 279] width 180 height 29
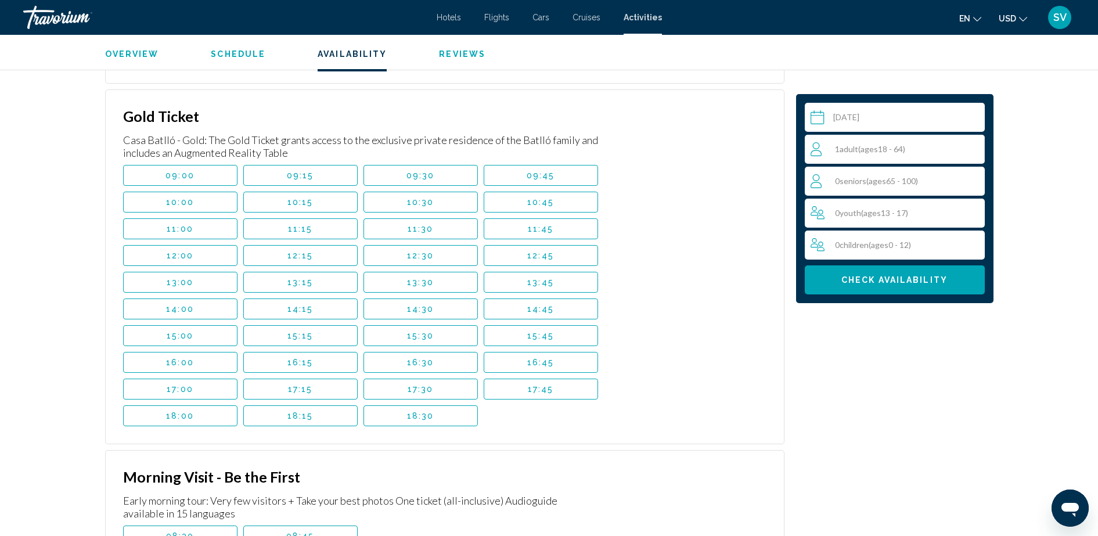
scroll to position [1900, 0]
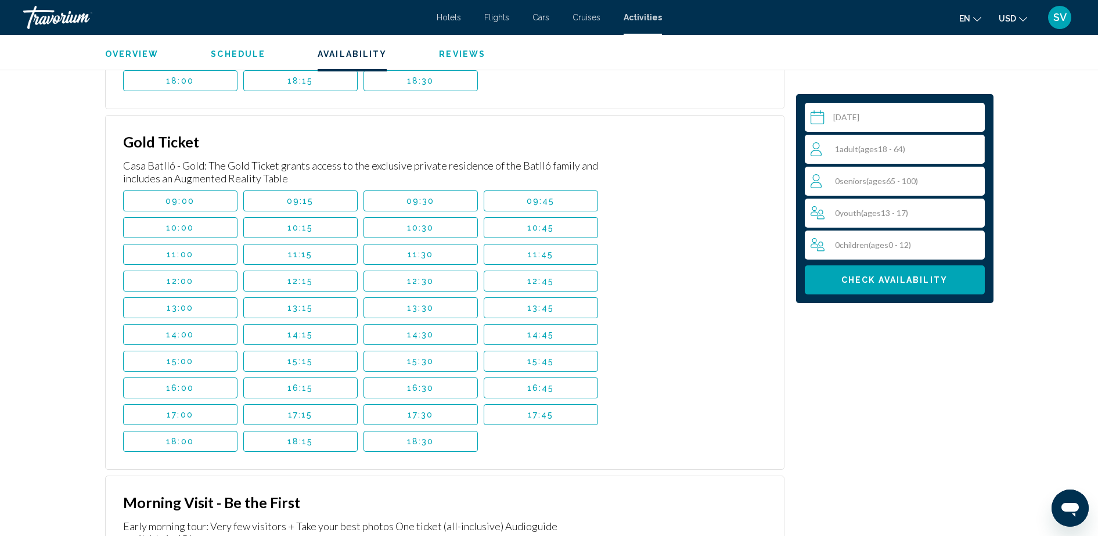
click at [306, 303] on span "13:15" at bounding box center [300, 307] width 26 height 9
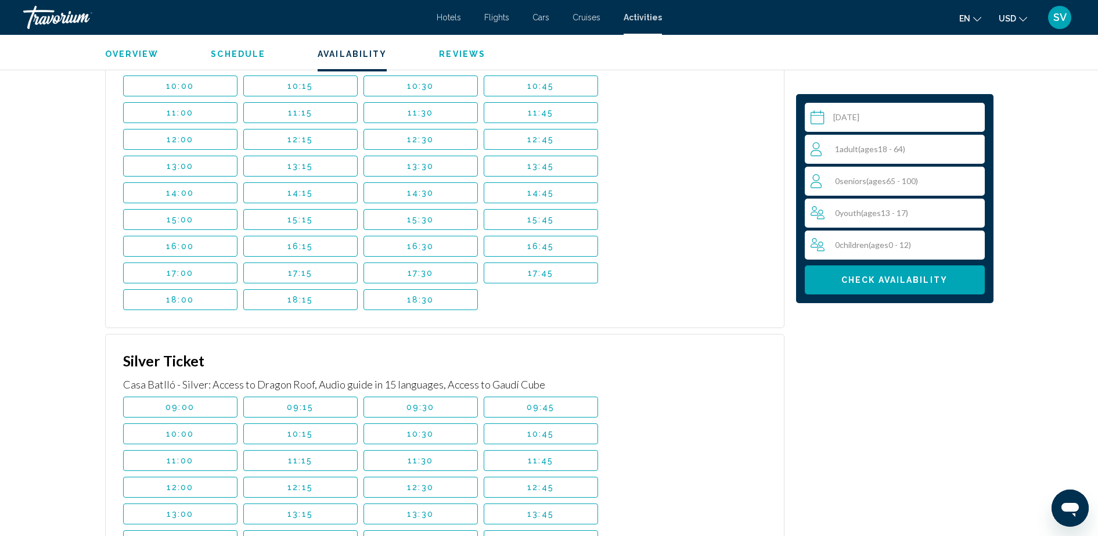
scroll to position [2553, 0]
